Goal: Check status: Check status

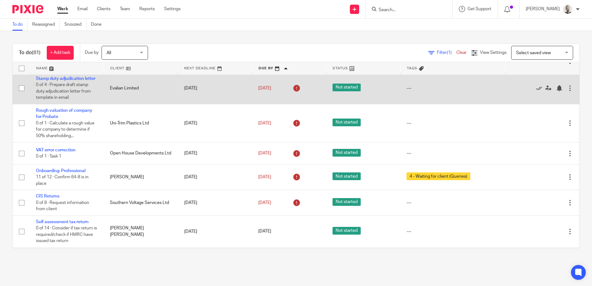
scroll to position [62, 0]
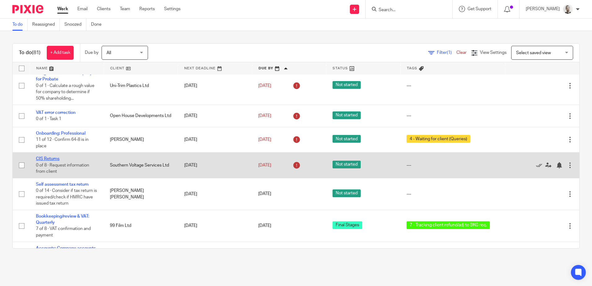
click at [40, 161] on link "CIS Returns" at bounding box center [48, 159] width 24 height 4
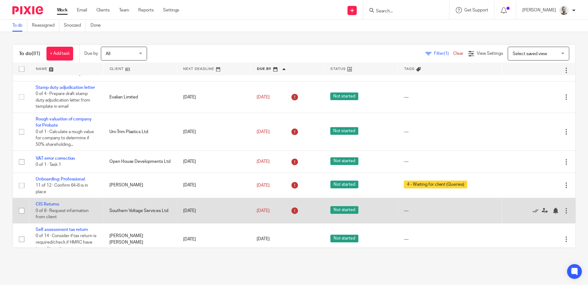
scroll to position [0, 0]
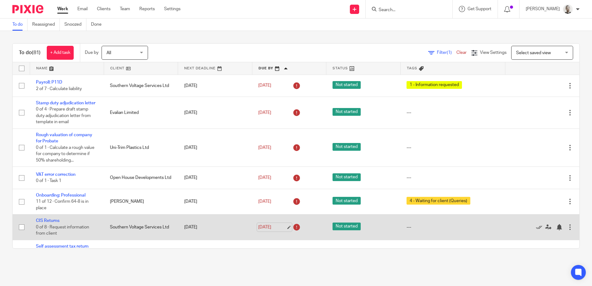
click at [265, 231] on link "[DATE]" at bounding box center [272, 227] width 28 height 7
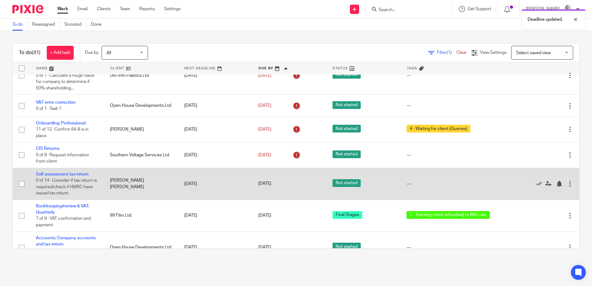
scroll to position [59, 0]
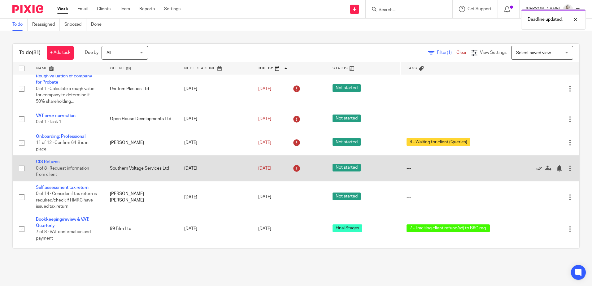
click at [266, 172] on link "[DATE]" at bounding box center [272, 168] width 28 height 7
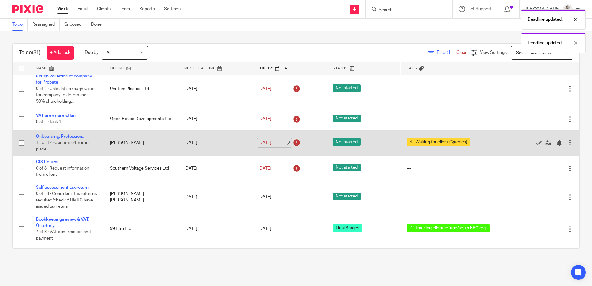
click at [266, 146] on link "[DATE]" at bounding box center [272, 143] width 28 height 7
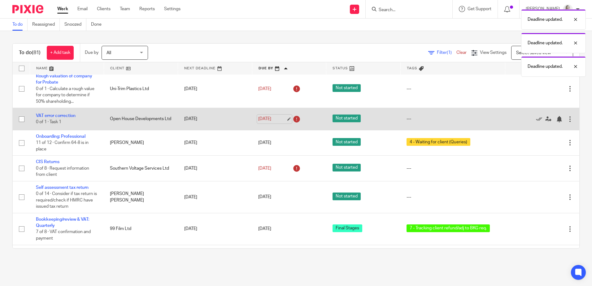
click at [262, 122] on link "[DATE]" at bounding box center [272, 119] width 28 height 7
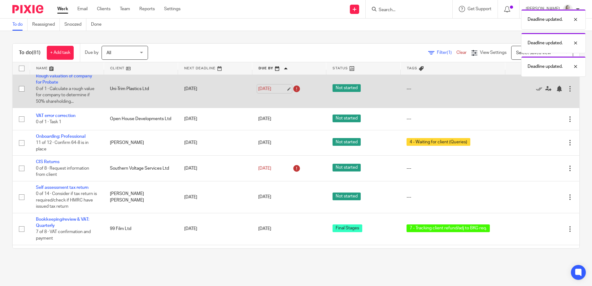
click at [264, 92] on link "[DATE]" at bounding box center [272, 89] width 28 height 7
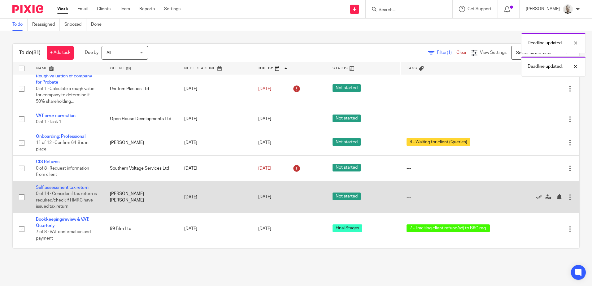
scroll to position [0, 0]
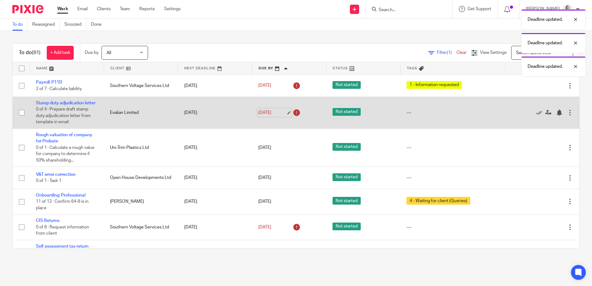
click at [263, 116] on link "[DATE]" at bounding box center [272, 113] width 28 height 7
